Goal: Task Accomplishment & Management: Complete application form

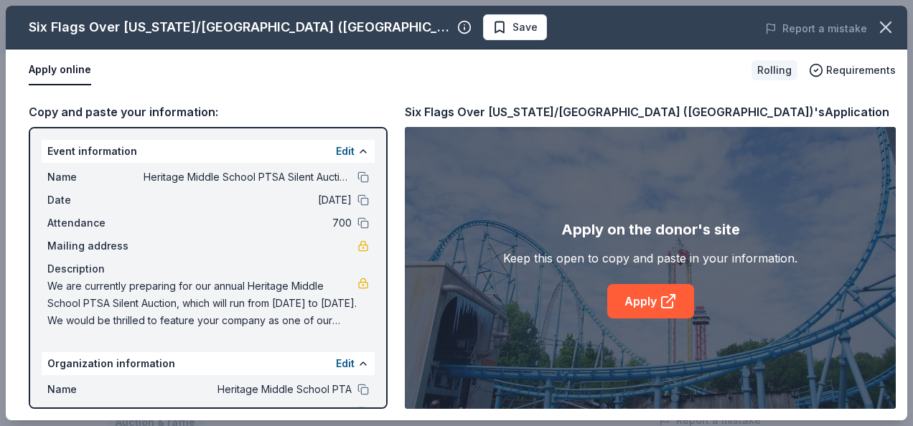
scroll to position [111, 0]
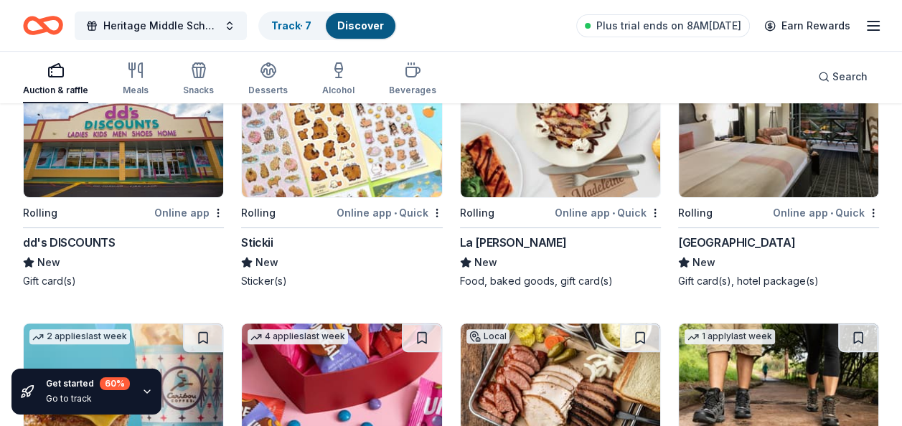
scroll to position [4831, 0]
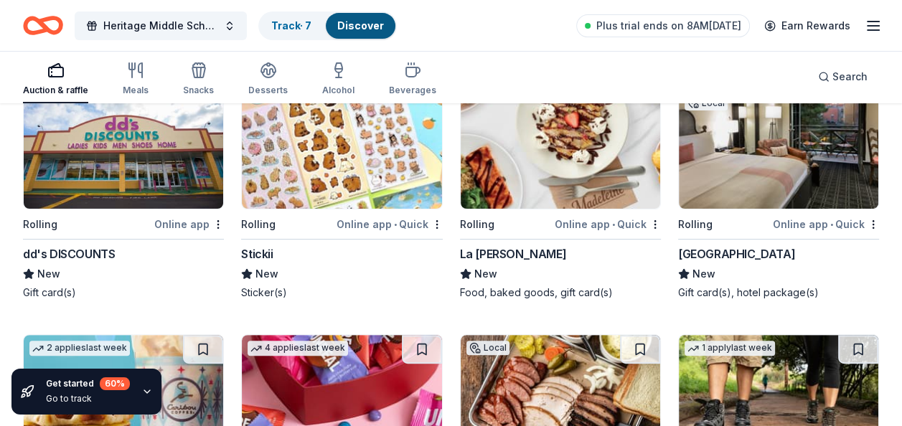
click at [726, 177] on img at bounding box center [779, 141] width 200 height 136
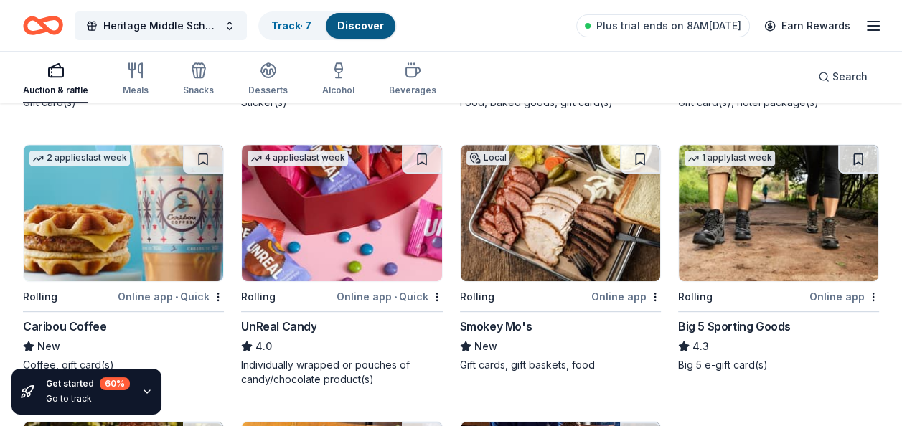
scroll to position [5047, 0]
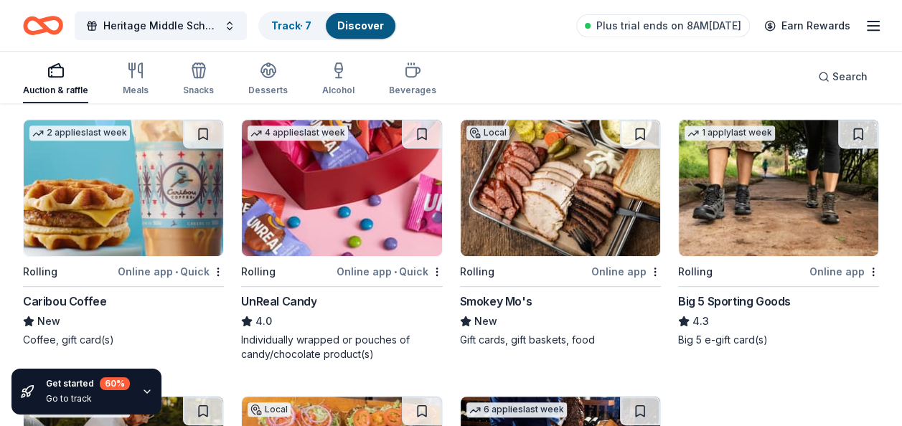
click at [125, 228] on img at bounding box center [124, 188] width 200 height 136
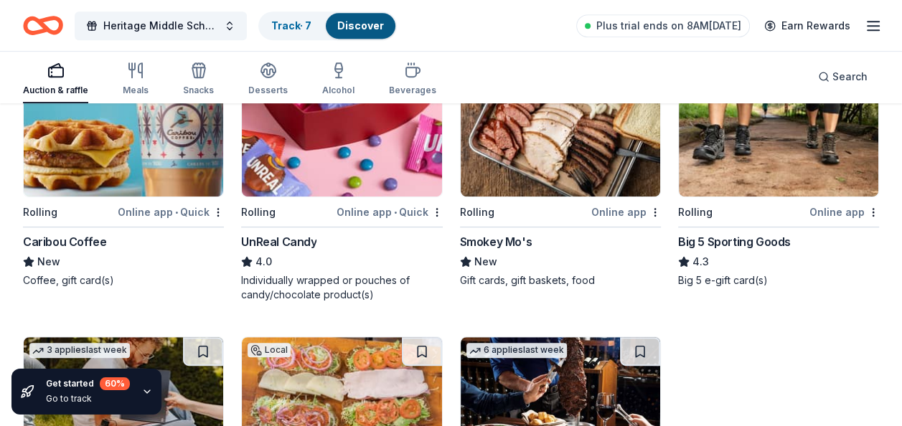
scroll to position [5119, 0]
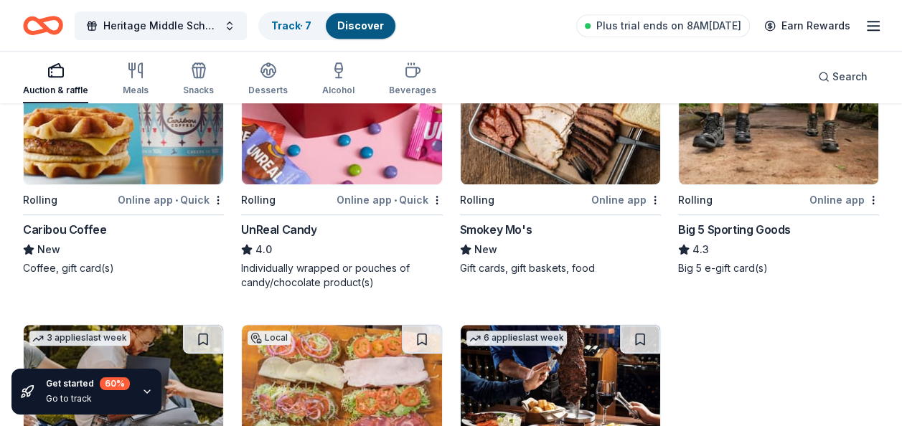
click at [553, 145] on img at bounding box center [561, 116] width 200 height 136
click at [764, 175] on img at bounding box center [779, 116] width 200 height 136
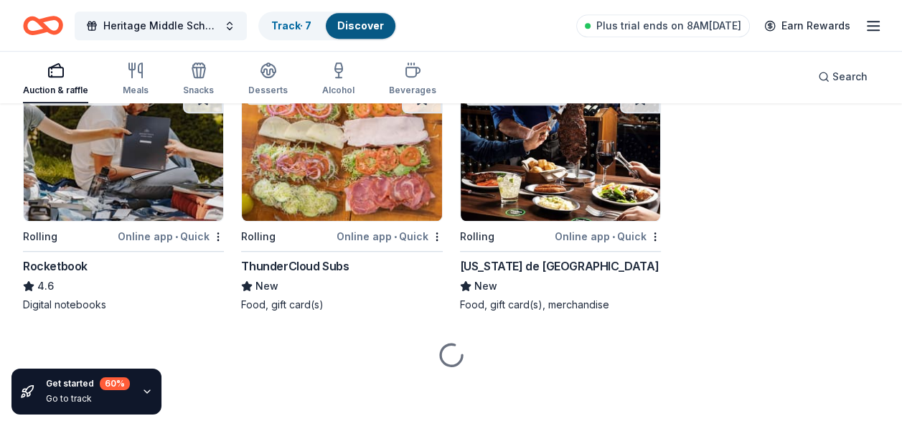
scroll to position [5371, 0]
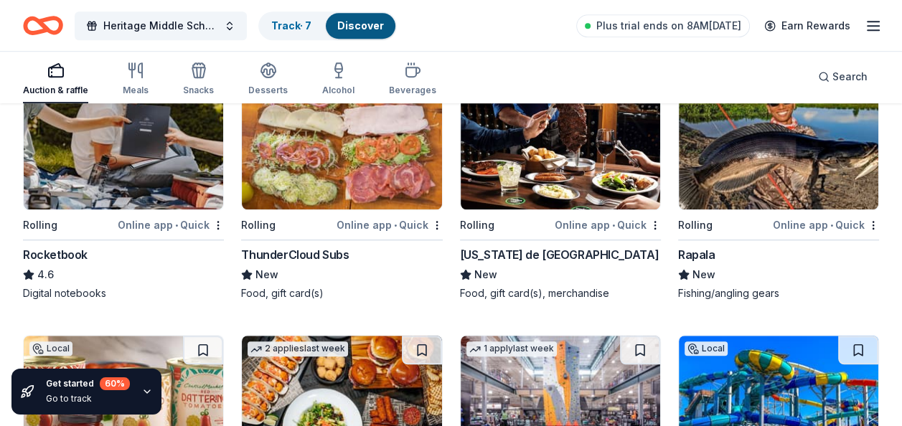
click at [561, 195] on img at bounding box center [561, 141] width 200 height 136
click at [756, 187] on img at bounding box center [779, 141] width 200 height 136
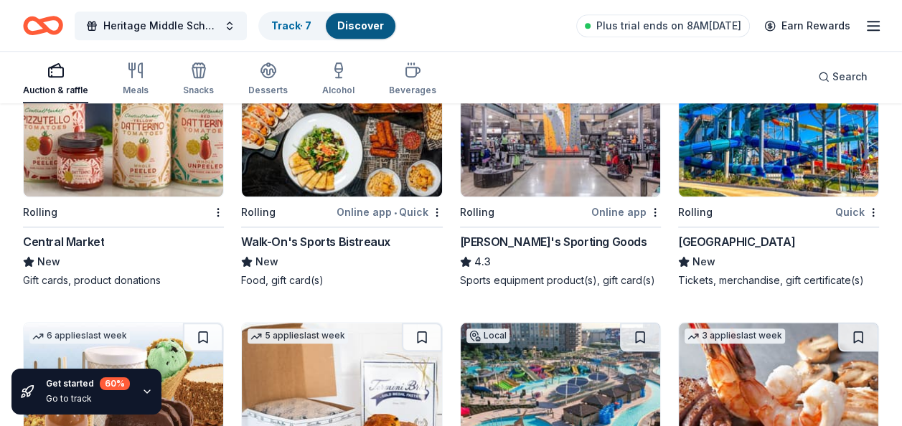
scroll to position [5658, 0]
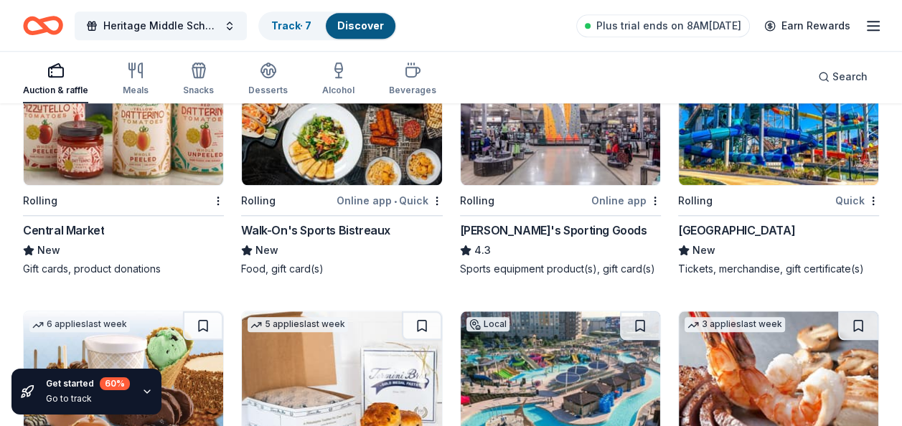
click at [572, 175] on img at bounding box center [561, 117] width 200 height 136
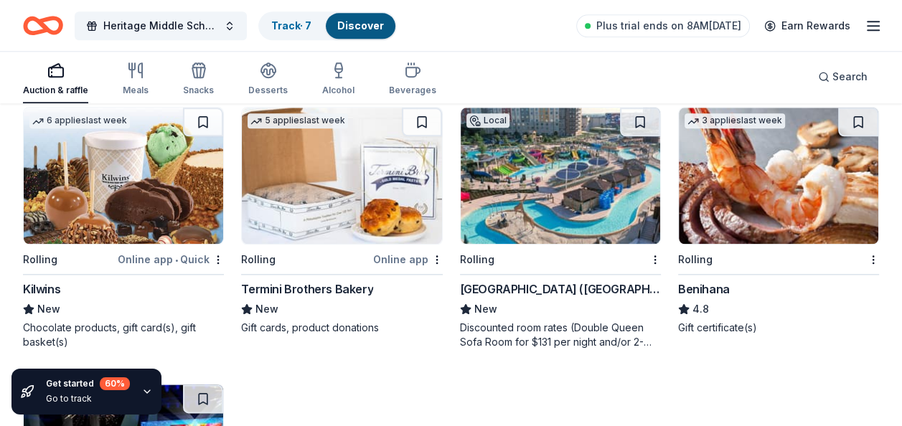
scroll to position [5873, 0]
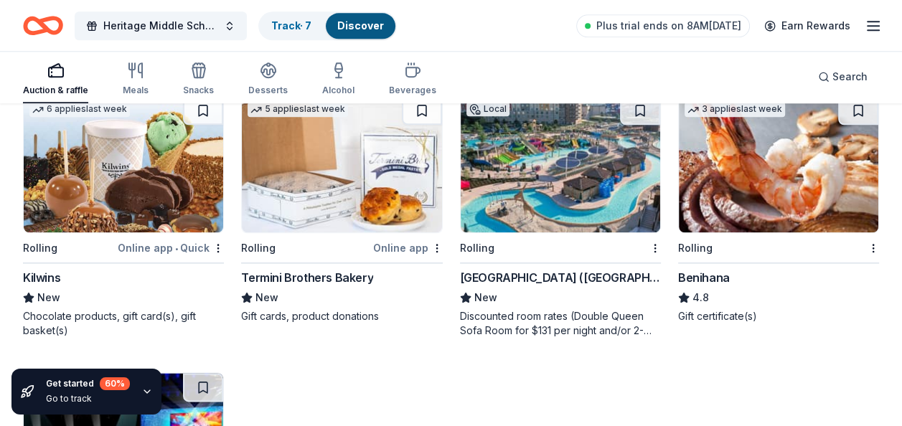
click at [155, 203] on img at bounding box center [124, 164] width 200 height 136
click at [539, 207] on img at bounding box center [561, 164] width 200 height 136
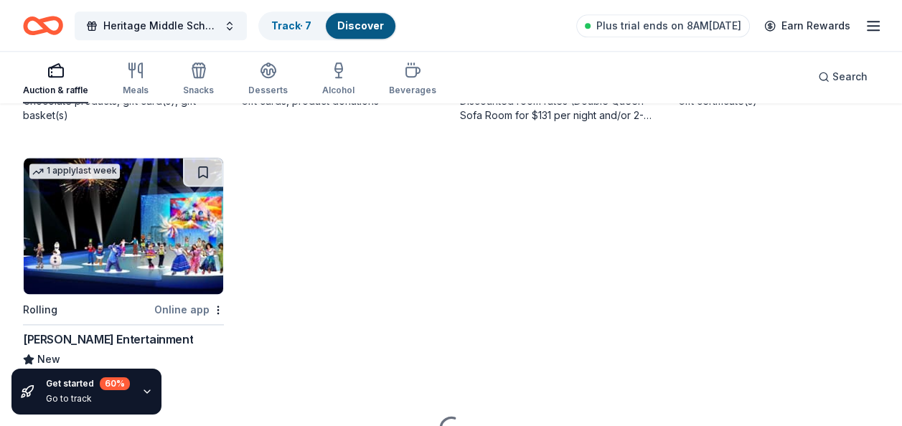
scroll to position [6160, 0]
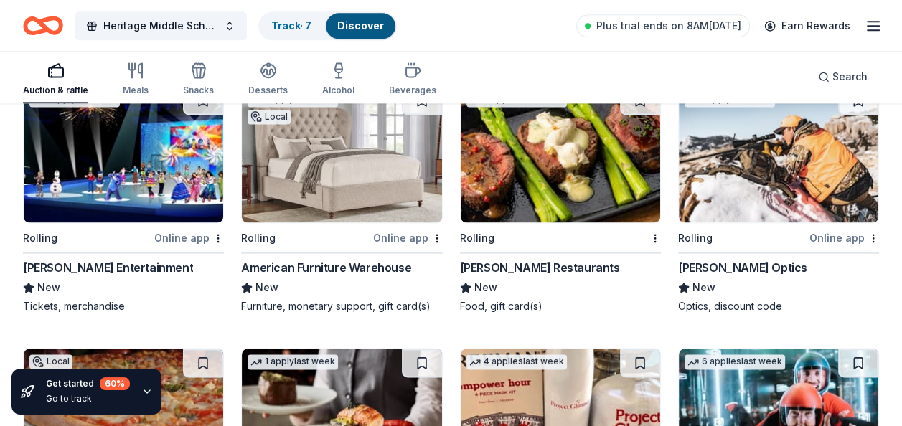
click at [545, 197] on img at bounding box center [561, 154] width 200 height 136
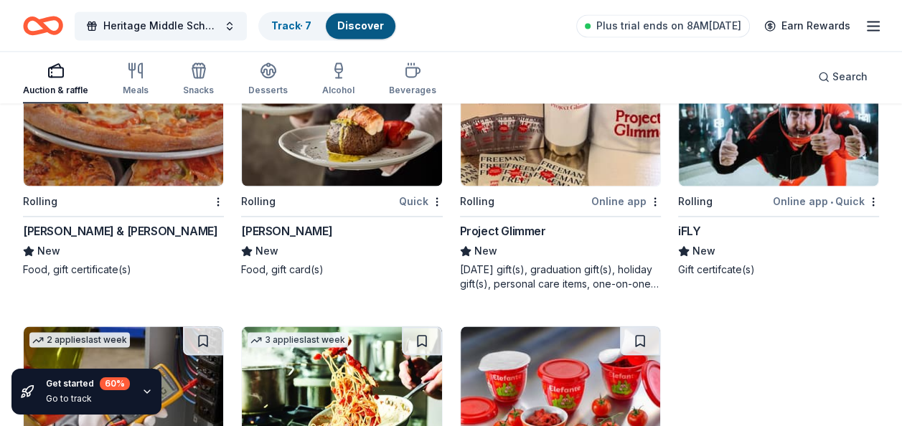
scroll to position [6447, 0]
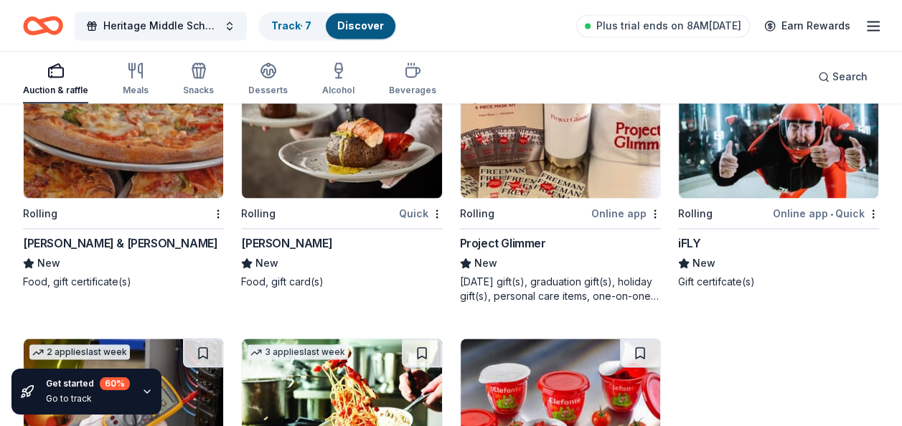
click at [757, 196] on img at bounding box center [779, 130] width 200 height 136
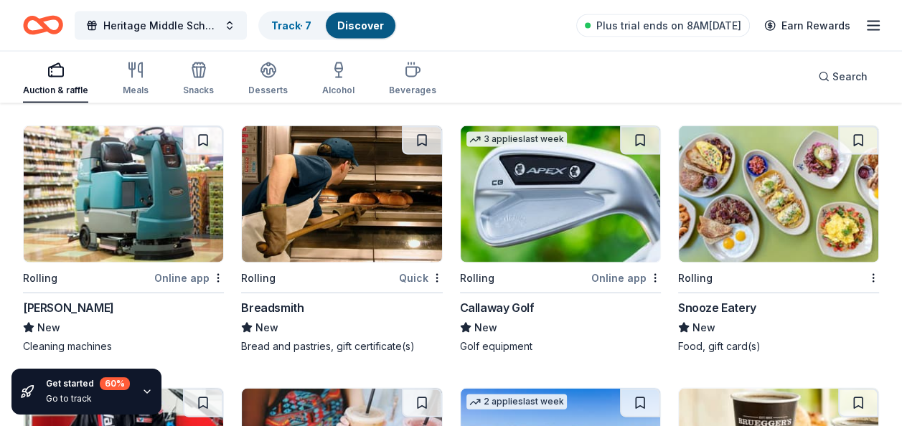
scroll to position [6950, 0]
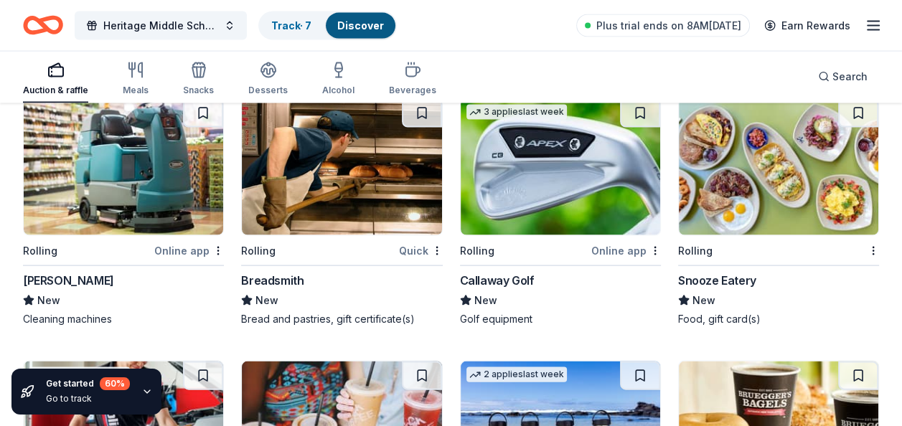
click at [505, 199] on img at bounding box center [561, 167] width 200 height 136
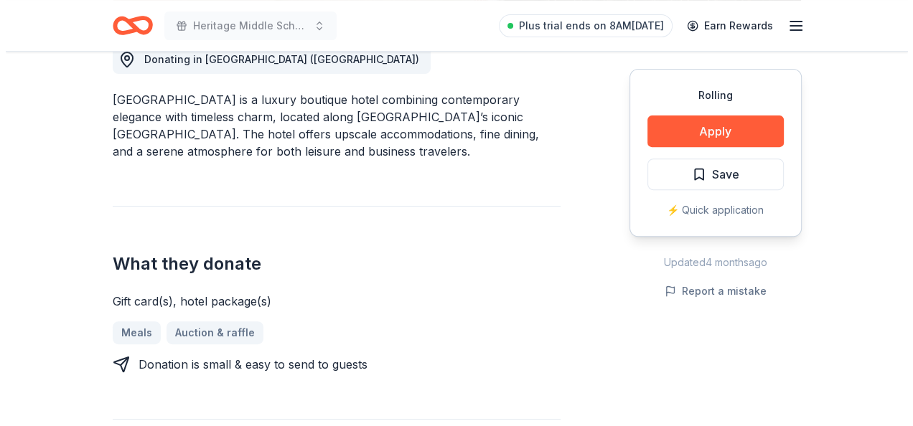
scroll to position [431, 0]
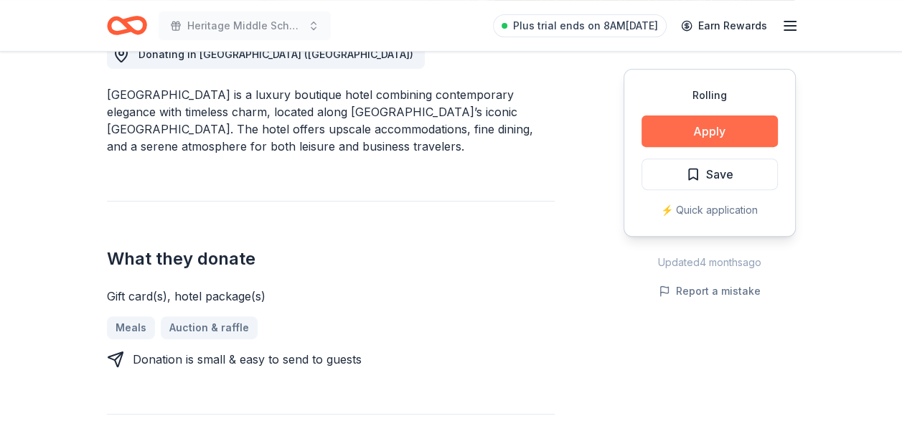
click at [682, 145] on button "Apply" at bounding box center [710, 132] width 136 height 32
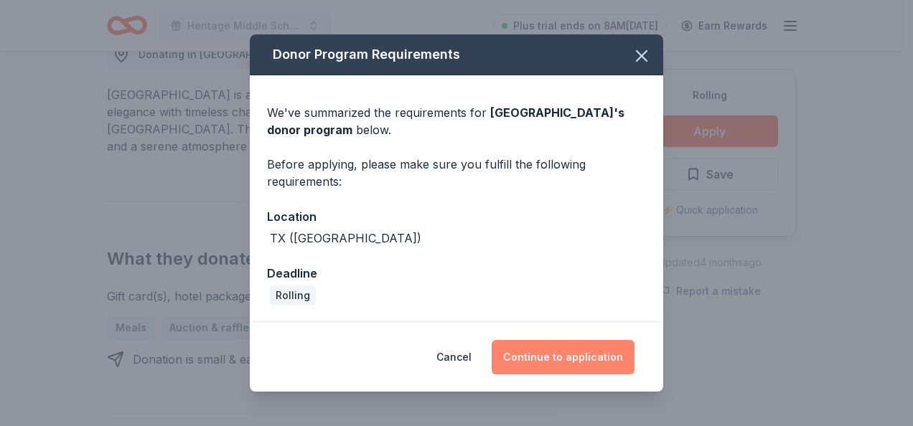
click at [540, 347] on button "Continue to application" at bounding box center [563, 357] width 143 height 34
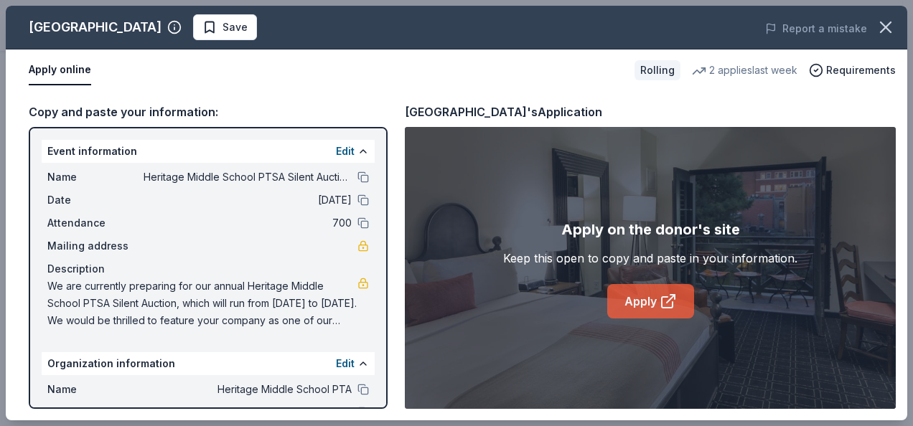
click at [655, 300] on link "Apply" at bounding box center [650, 301] width 87 height 34
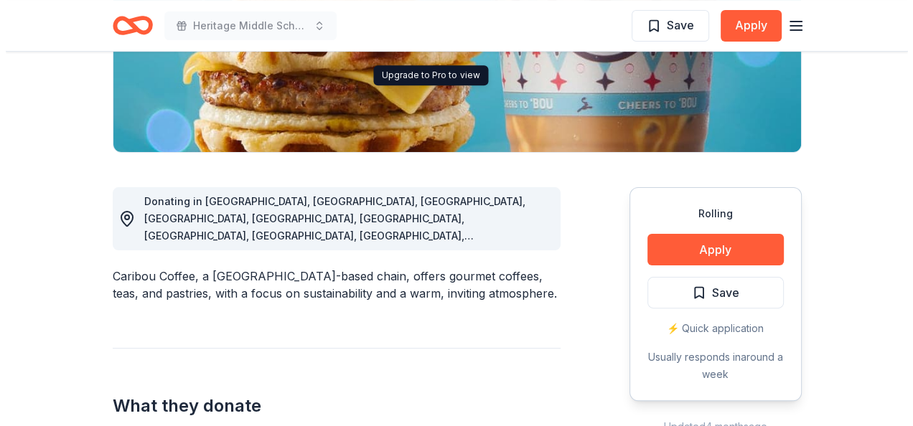
scroll to position [287, 0]
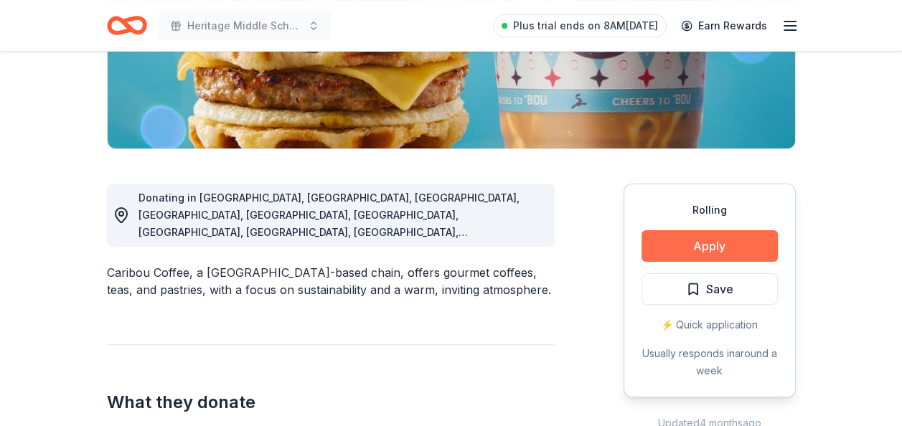
click at [690, 248] on button "Apply" at bounding box center [710, 246] width 136 height 32
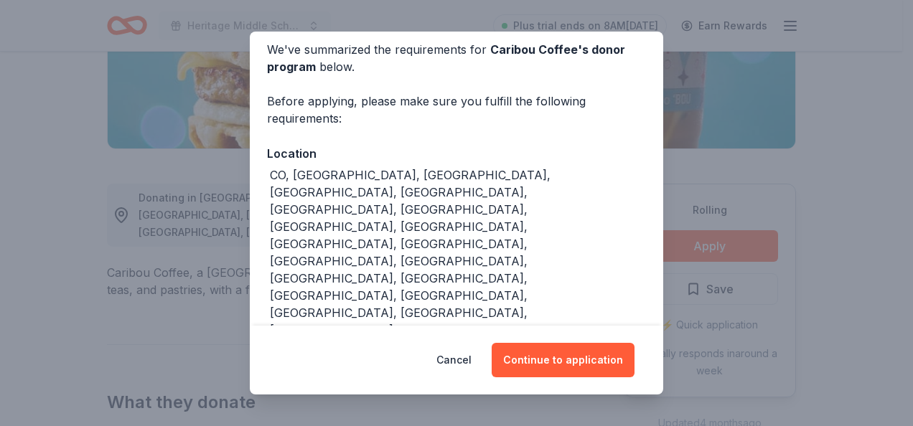
scroll to position [88, 0]
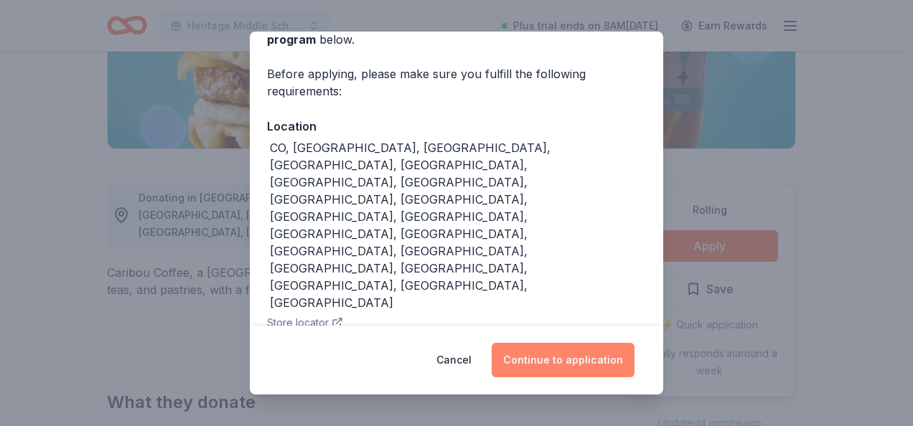
click at [541, 358] on button "Continue to application" at bounding box center [563, 360] width 143 height 34
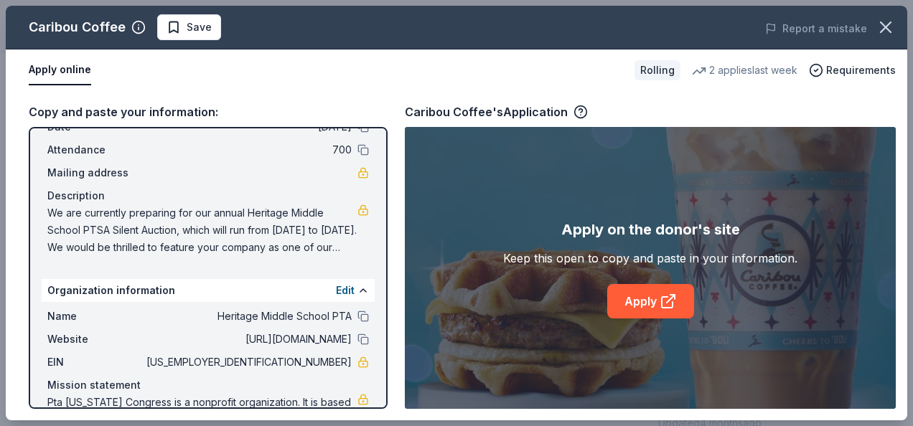
scroll to position [111, 0]
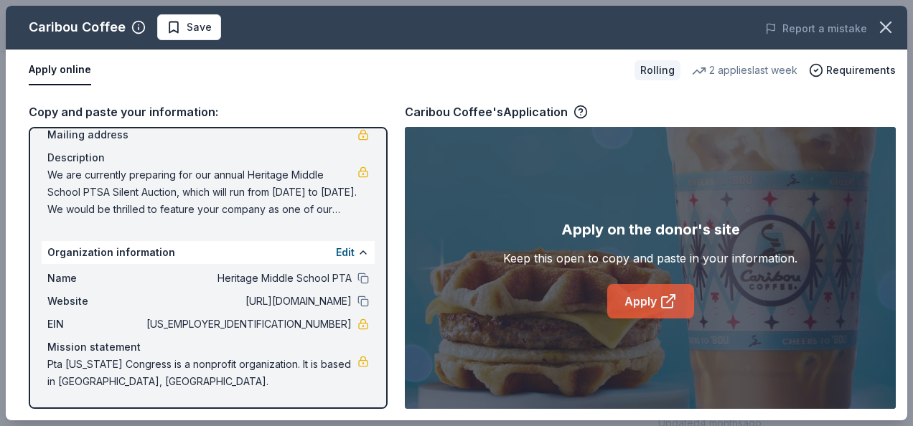
click at [650, 291] on link "Apply" at bounding box center [650, 301] width 87 height 34
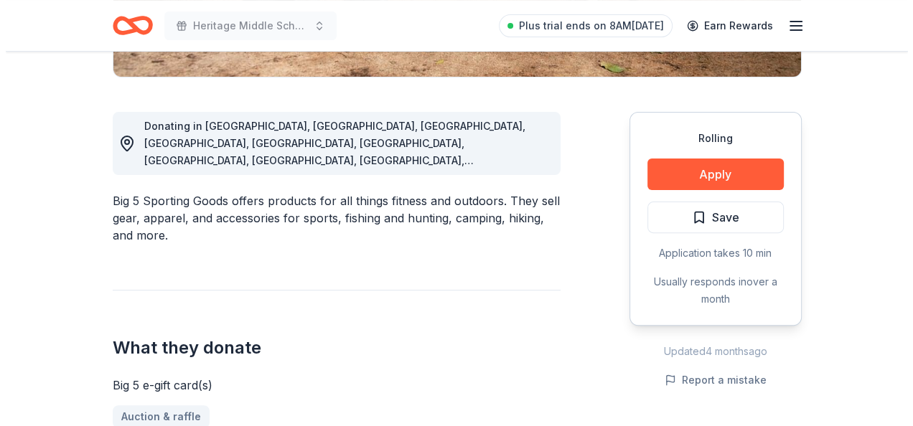
scroll to position [431, 0]
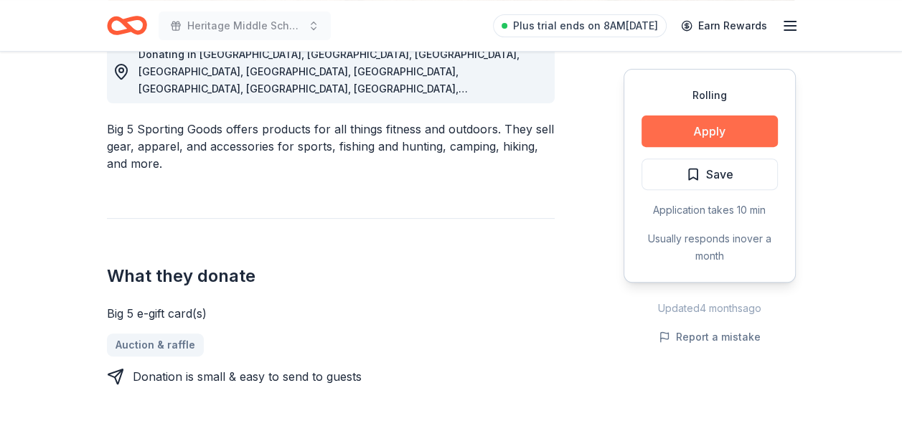
click at [730, 142] on button "Apply" at bounding box center [710, 132] width 136 height 32
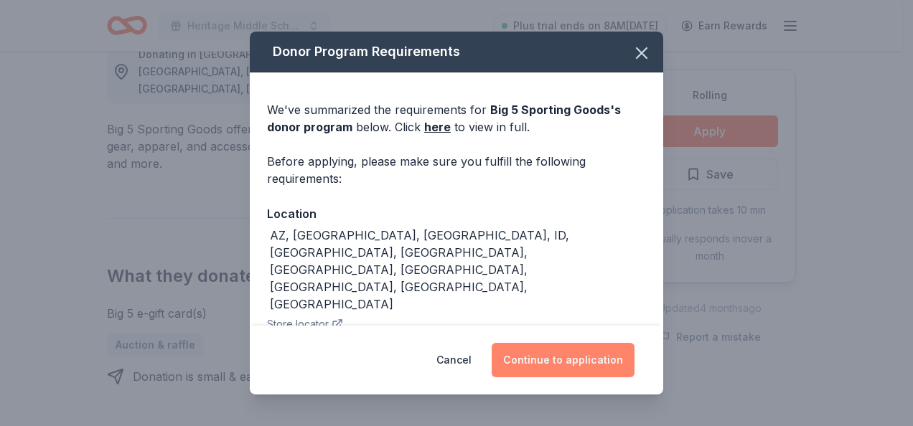
click at [564, 368] on button "Continue to application" at bounding box center [563, 360] width 143 height 34
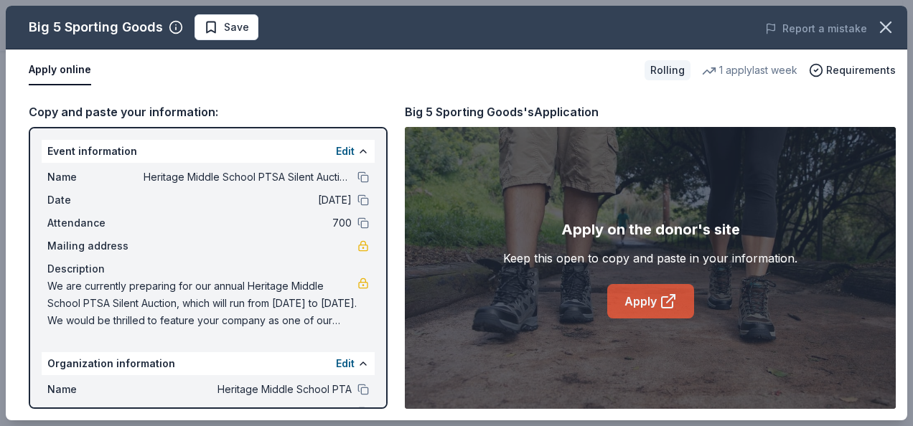
click at [628, 296] on link "Apply" at bounding box center [650, 301] width 87 height 34
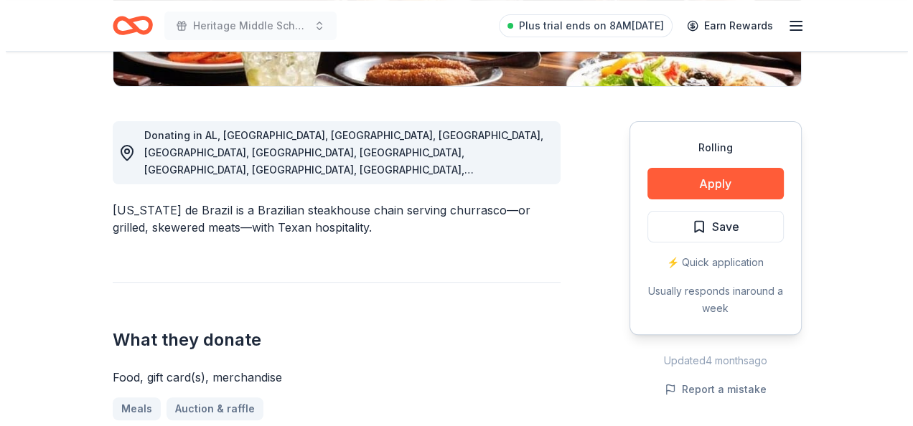
scroll to position [359, 0]
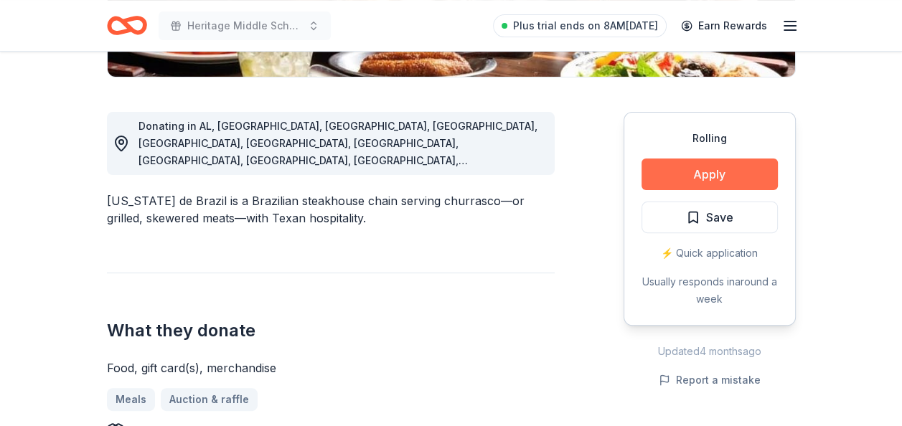
click at [697, 179] on button "Apply" at bounding box center [710, 175] width 136 height 32
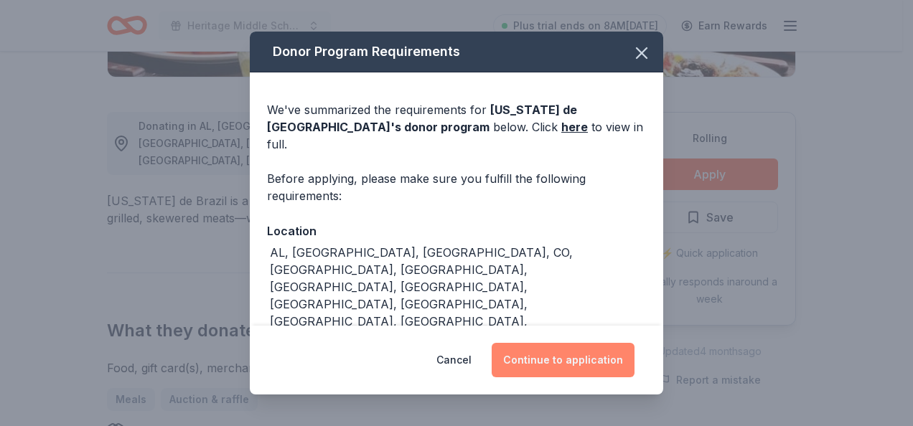
click at [532, 373] on button "Continue to application" at bounding box center [563, 360] width 143 height 34
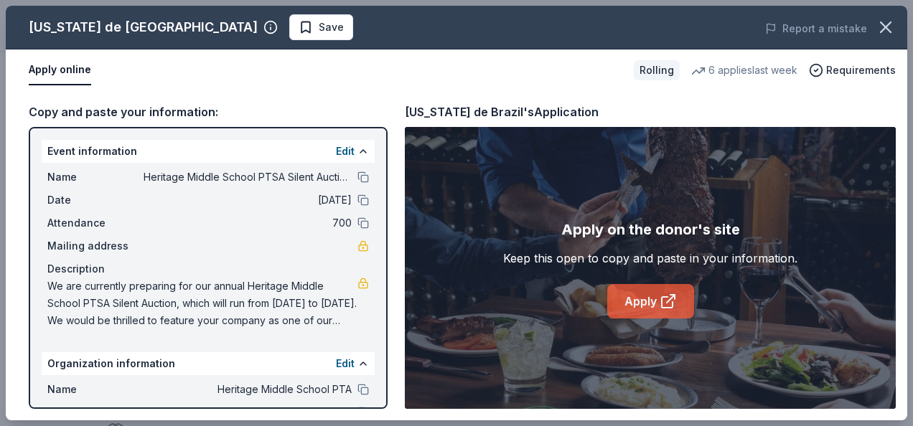
click at [632, 303] on link "Apply" at bounding box center [650, 301] width 87 height 34
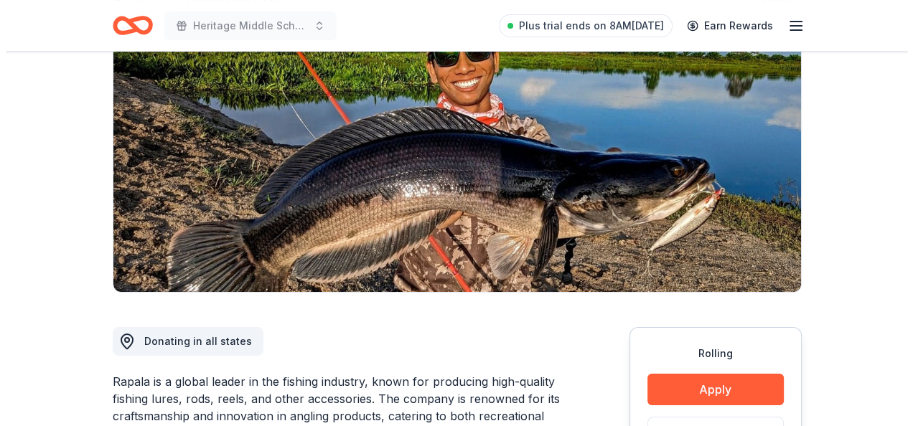
scroll to position [215, 0]
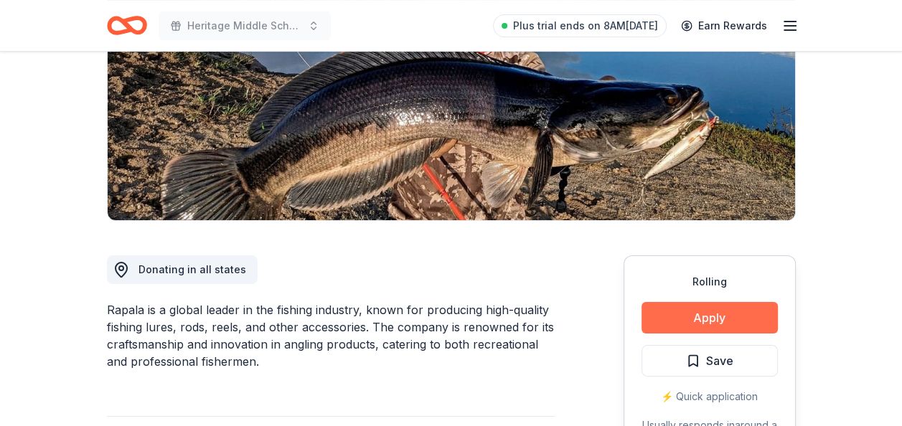
click at [667, 310] on button "Apply" at bounding box center [710, 318] width 136 height 32
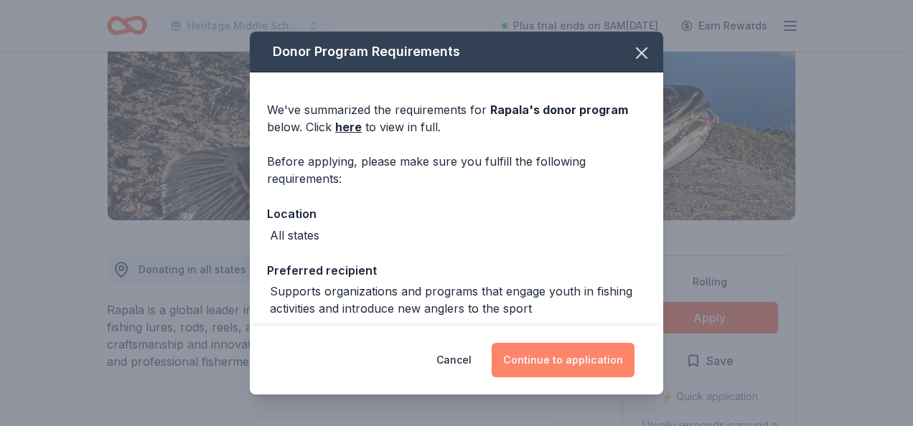
click at [541, 359] on button "Continue to application" at bounding box center [563, 360] width 143 height 34
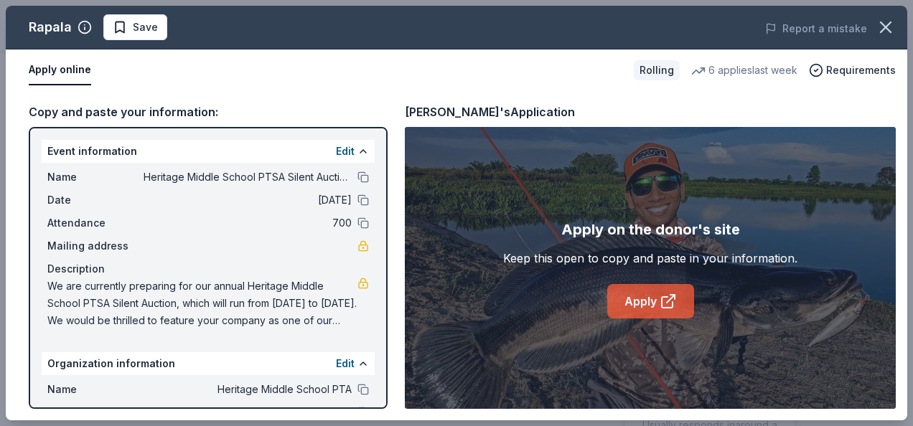
click at [653, 296] on link "Apply" at bounding box center [650, 301] width 87 height 34
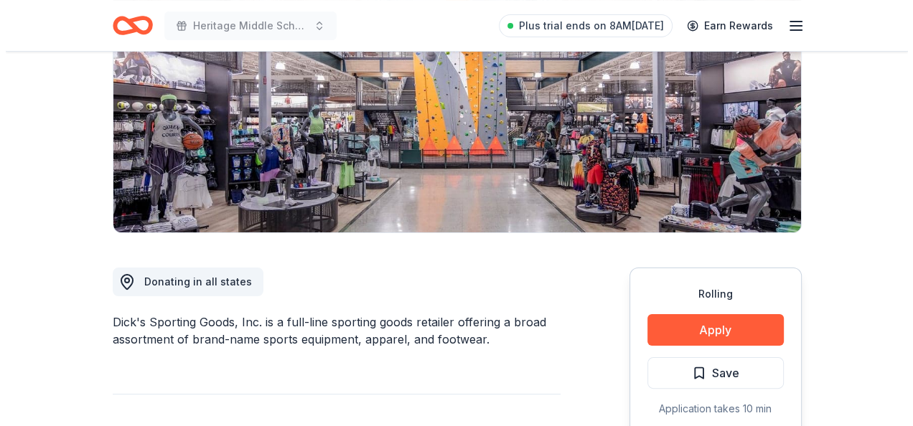
scroll to position [215, 0]
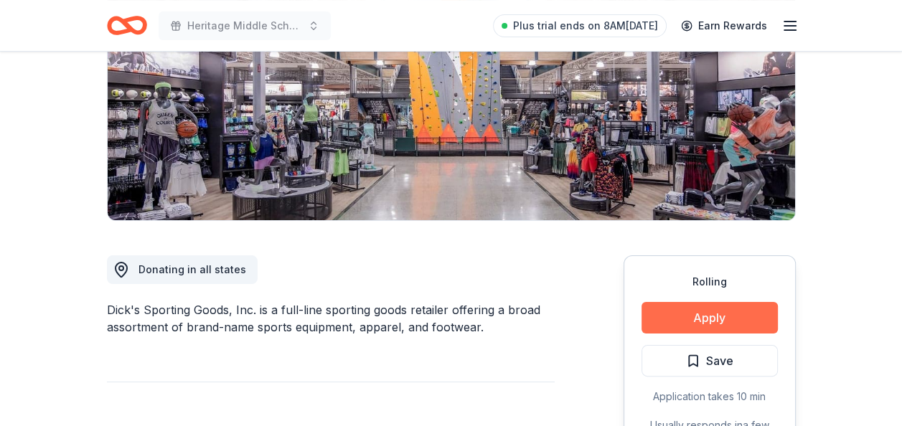
click at [706, 314] on button "Apply" at bounding box center [710, 318] width 136 height 32
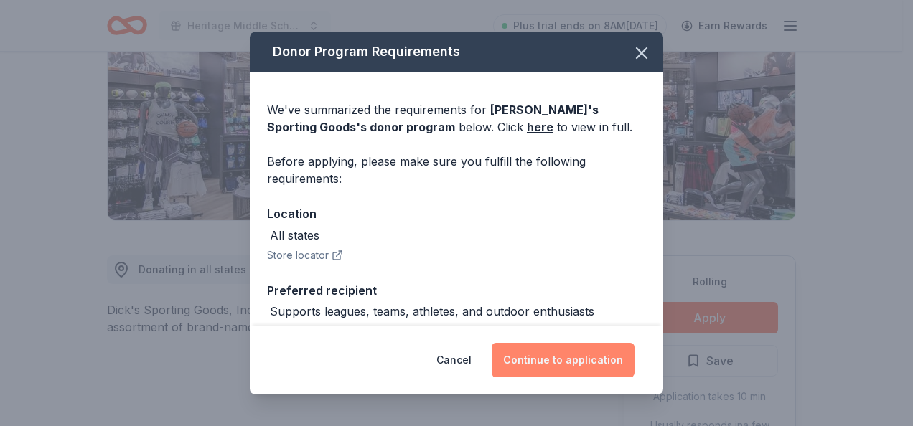
click at [564, 356] on button "Continue to application" at bounding box center [563, 360] width 143 height 34
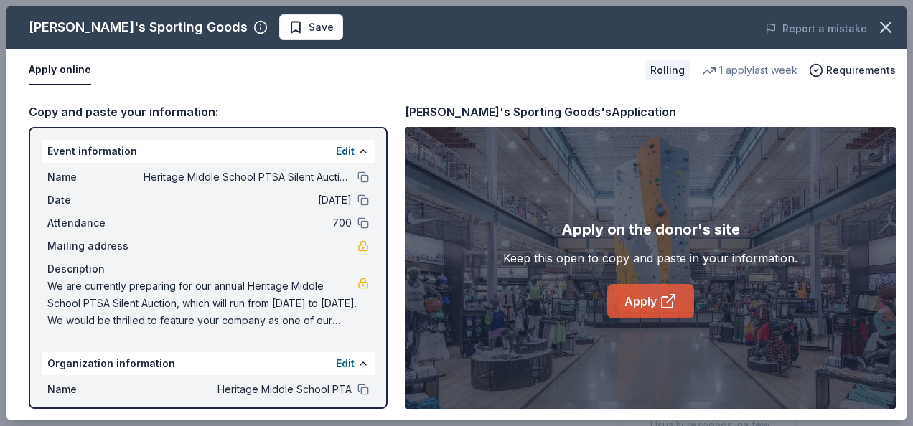
click at [643, 302] on link "Apply" at bounding box center [650, 301] width 87 height 34
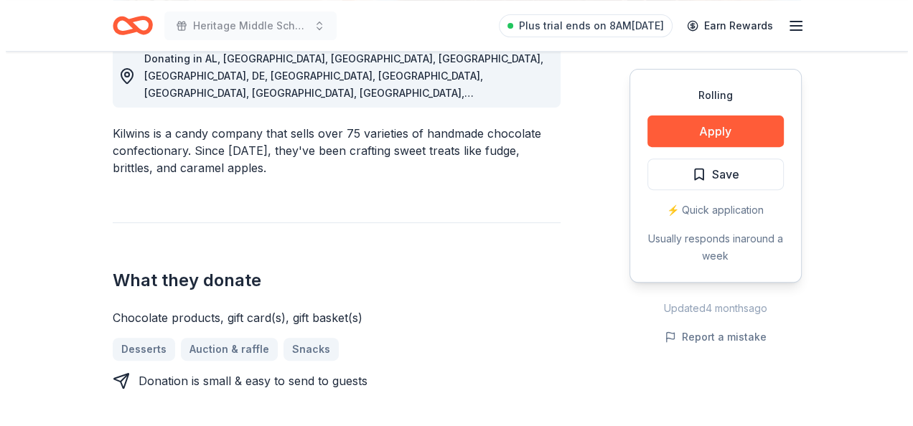
scroll to position [431, 0]
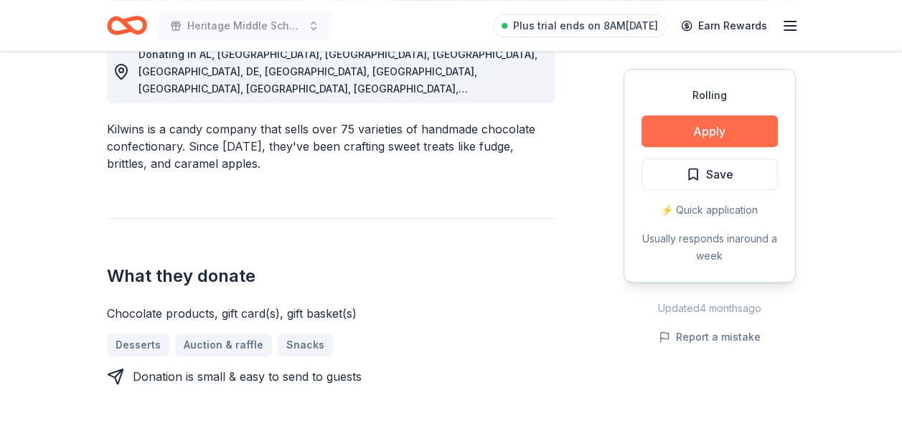
click at [667, 122] on button "Apply" at bounding box center [710, 132] width 136 height 32
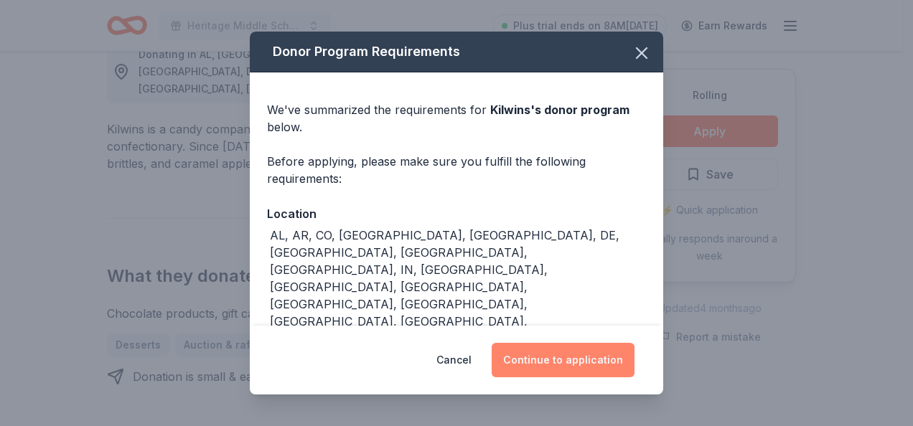
click at [575, 361] on button "Continue to application" at bounding box center [563, 360] width 143 height 34
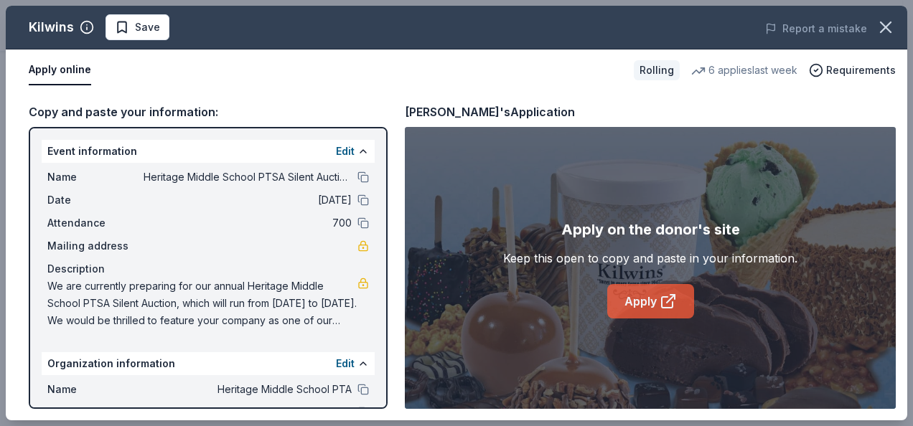
click at [657, 296] on link "Apply" at bounding box center [650, 301] width 87 height 34
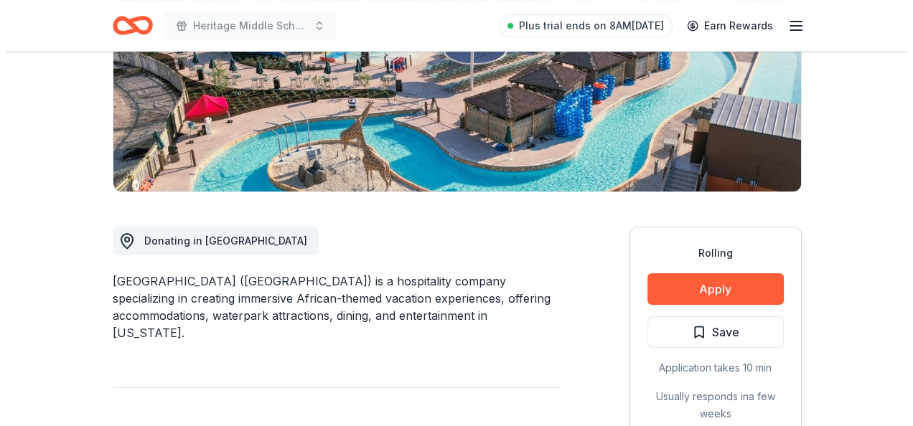
scroll to position [287, 0]
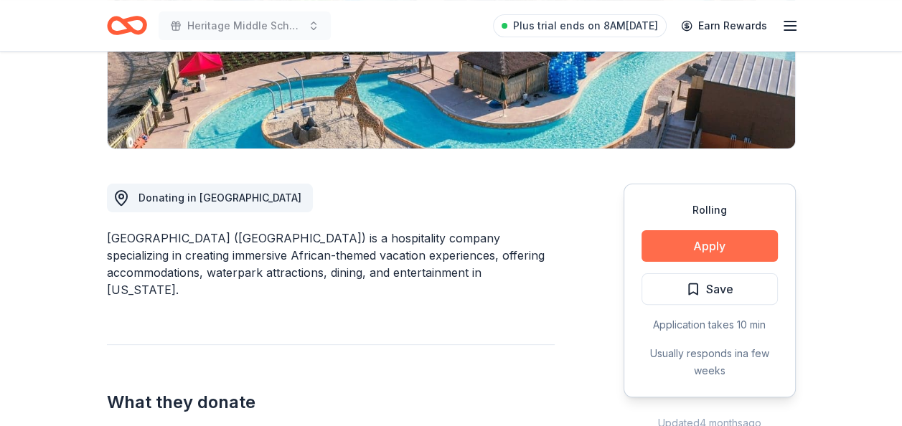
click at [678, 239] on button "Apply" at bounding box center [710, 246] width 136 height 32
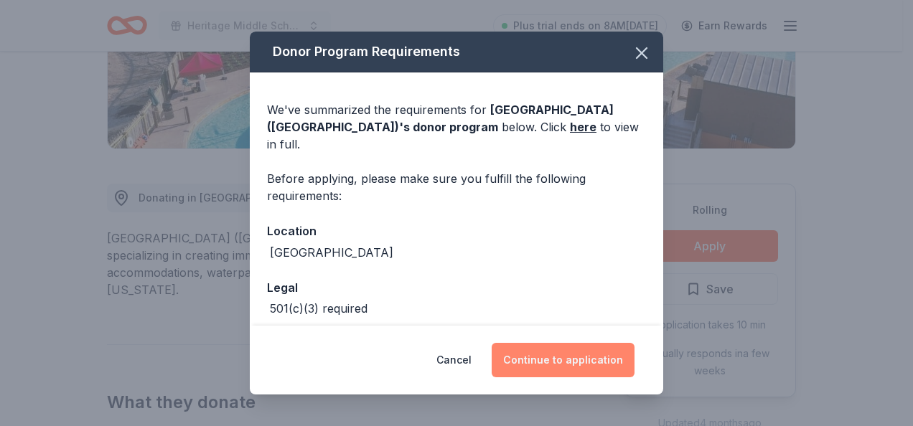
click at [550, 358] on button "Continue to application" at bounding box center [563, 360] width 143 height 34
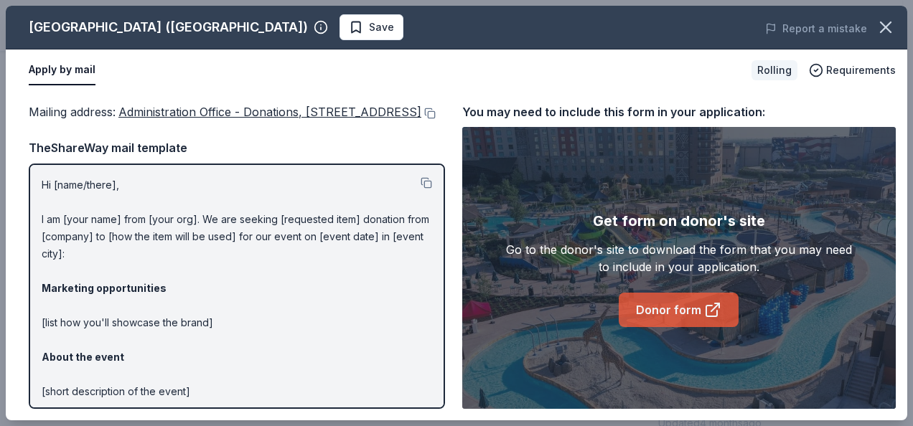
click at [656, 302] on link "Donor form" at bounding box center [679, 310] width 120 height 34
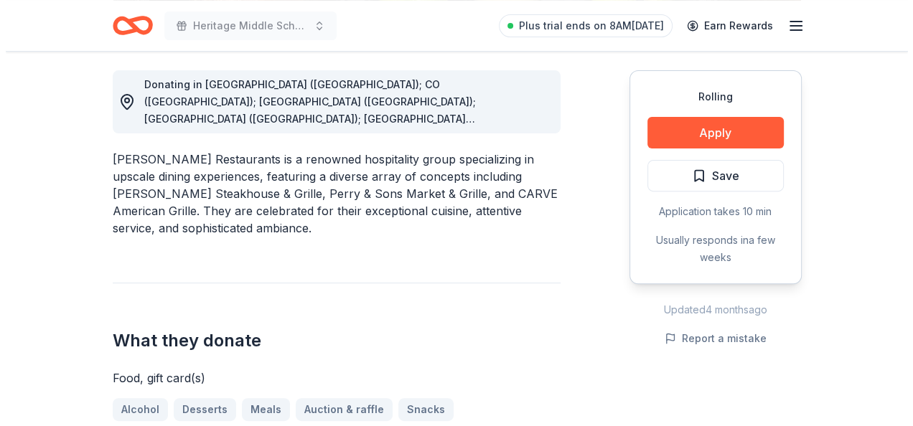
scroll to position [287, 0]
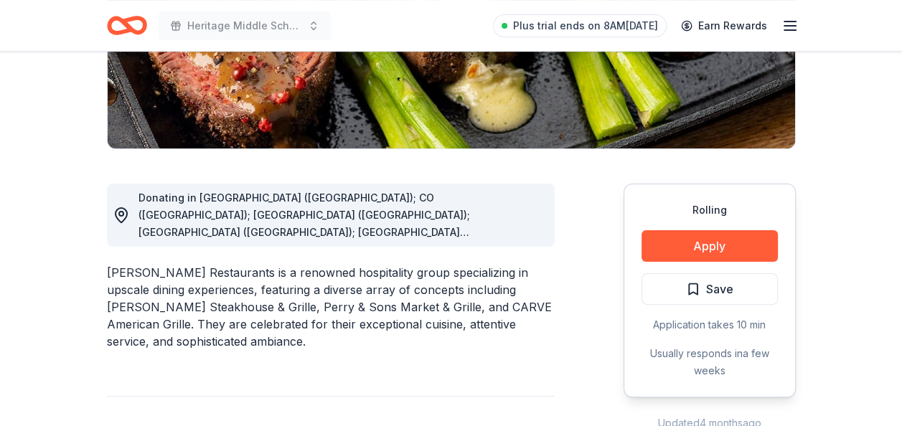
click at [685, 262] on div "Rolling Apply Save Application takes 10 min Usually responds in a few weeks" at bounding box center [710, 291] width 172 height 214
click at [678, 244] on button "Apply" at bounding box center [710, 246] width 136 height 32
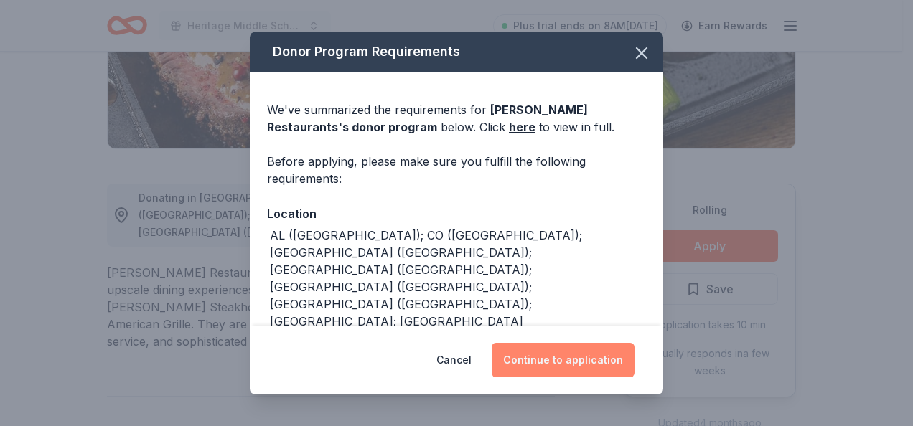
click at [538, 359] on button "Continue to application" at bounding box center [563, 360] width 143 height 34
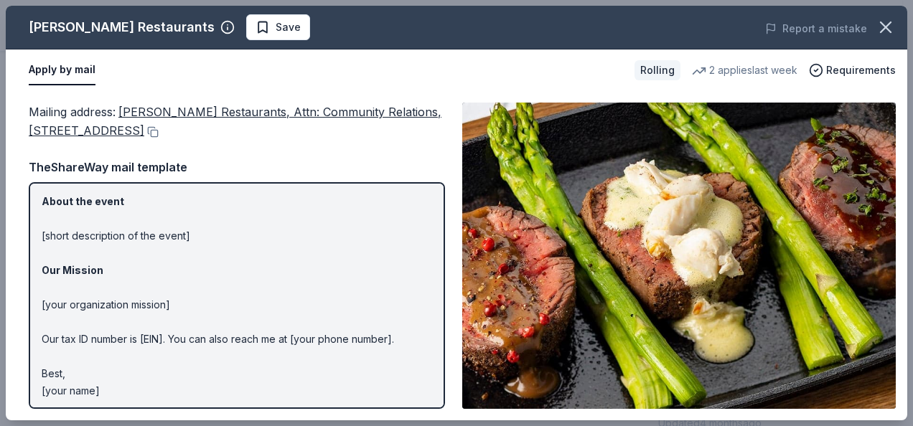
scroll to position [178, 0]
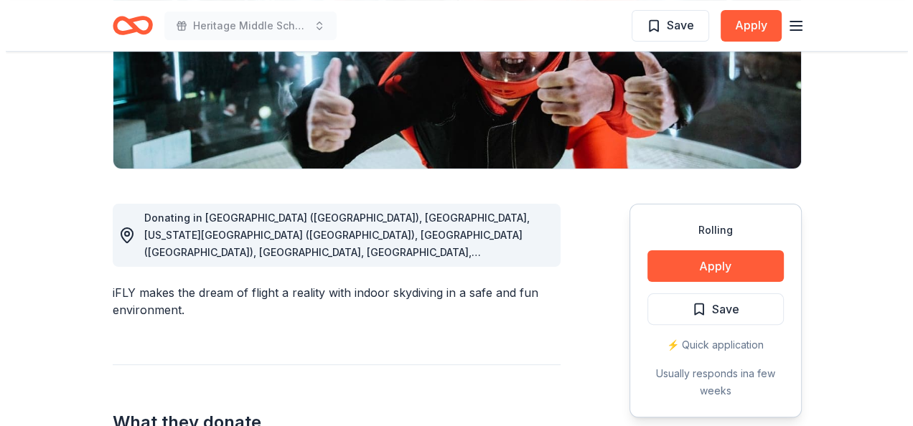
scroll to position [431, 0]
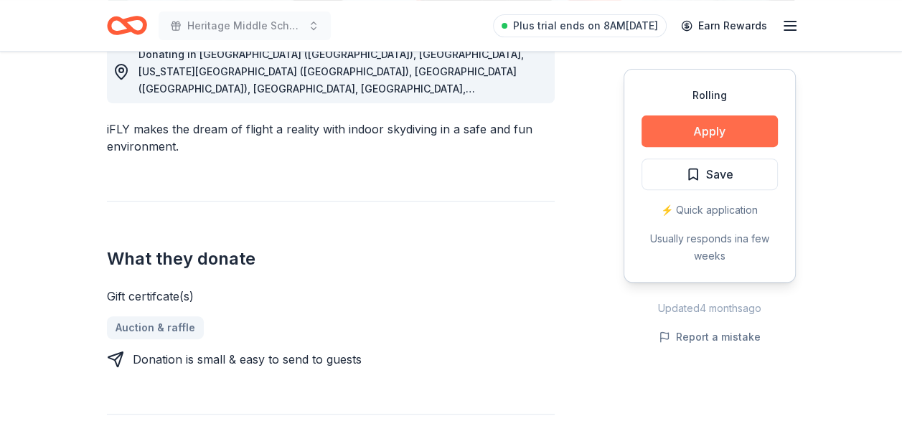
click at [684, 130] on button "Apply" at bounding box center [710, 132] width 136 height 32
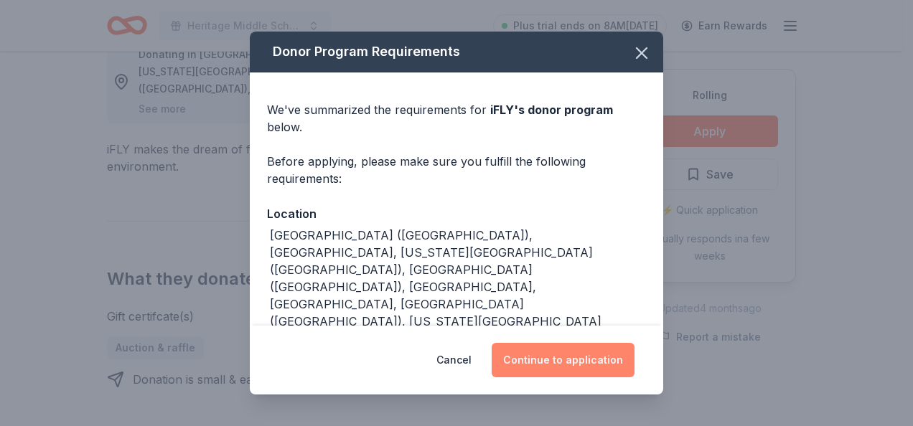
click at [543, 352] on button "Continue to application" at bounding box center [563, 360] width 143 height 34
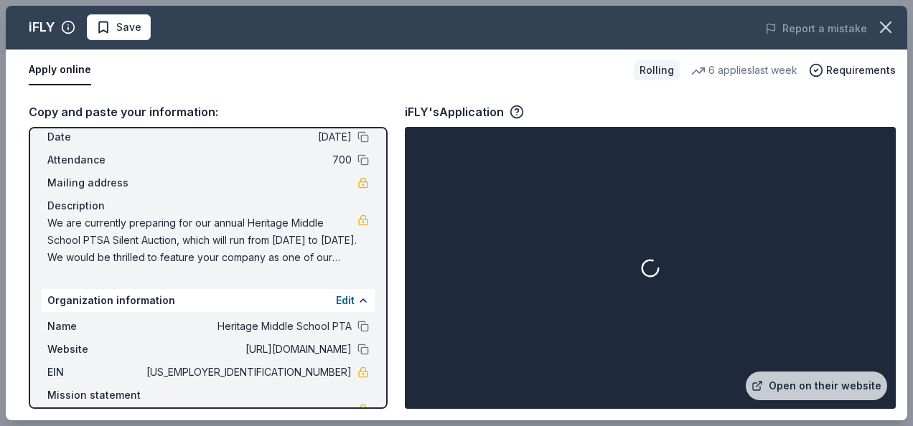
scroll to position [72, 0]
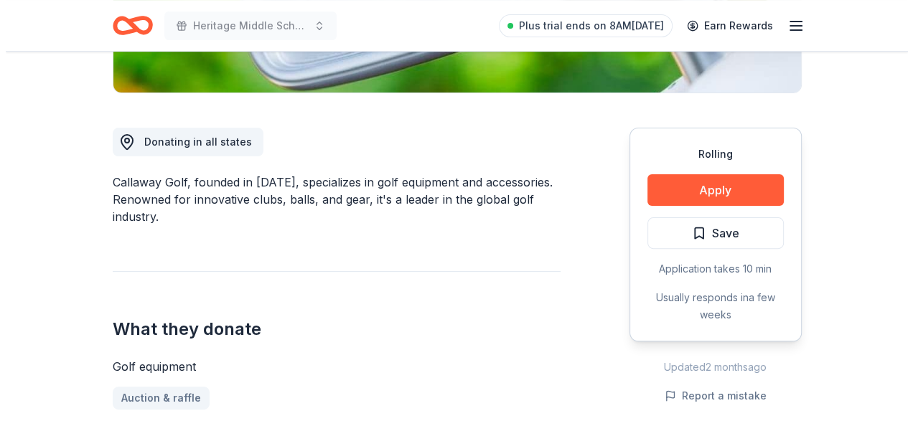
scroll to position [359, 0]
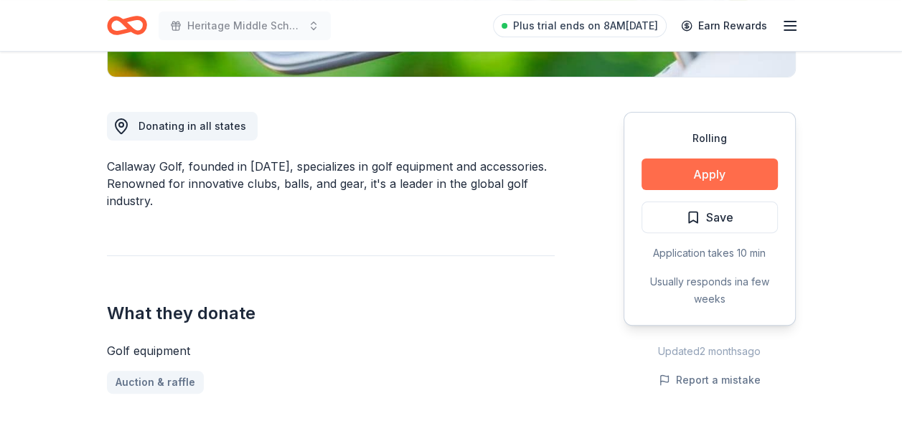
click at [737, 165] on button "Apply" at bounding box center [710, 175] width 136 height 32
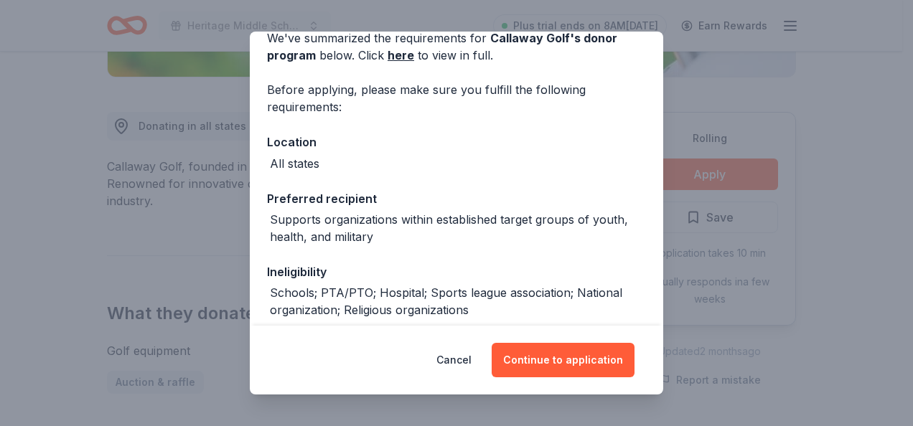
scroll to position [144, 0]
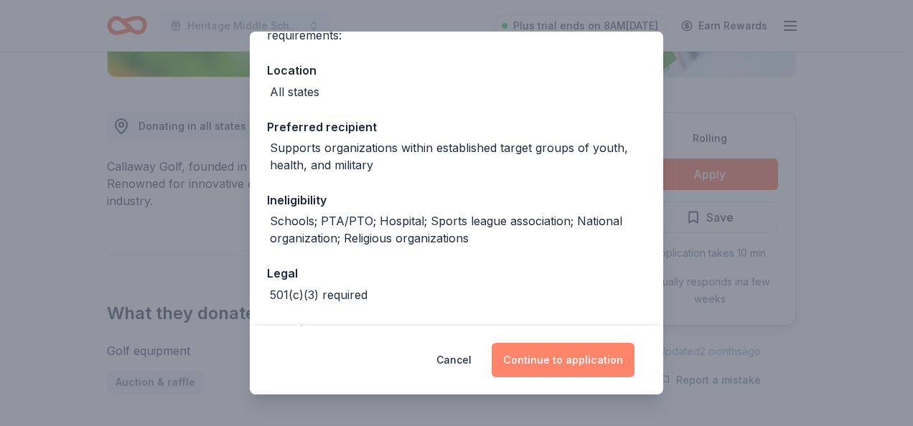
click at [581, 350] on button "Continue to application" at bounding box center [563, 360] width 143 height 34
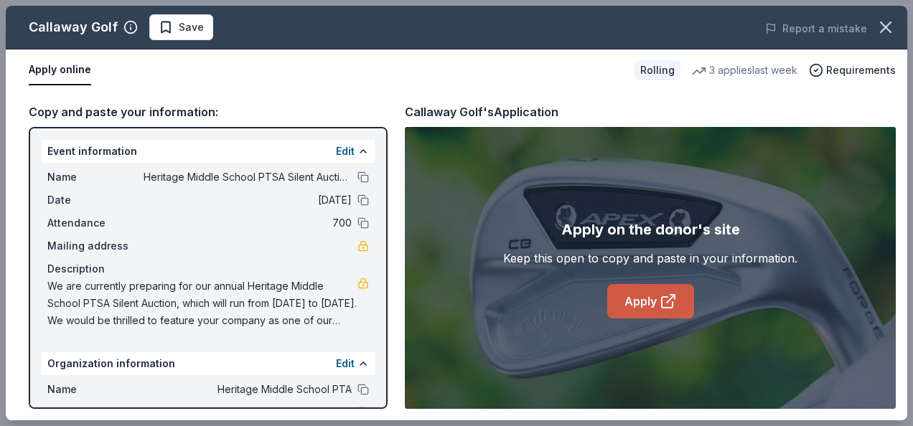
click at [623, 297] on link "Apply" at bounding box center [650, 301] width 87 height 34
